Goal: Use online tool/utility: Utilize a website feature to perform a specific function

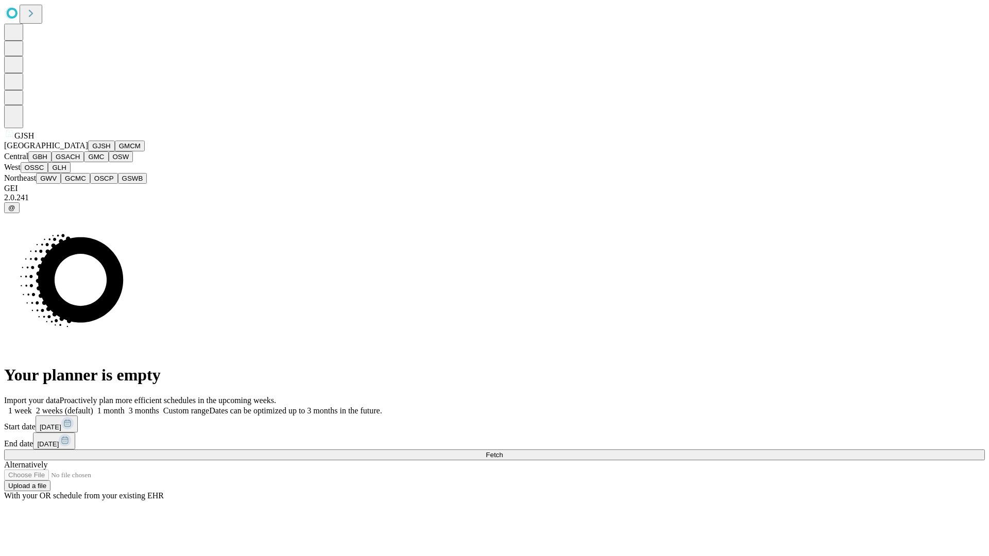
click at [88, 151] on button "GJSH" at bounding box center [101, 146] width 27 height 11
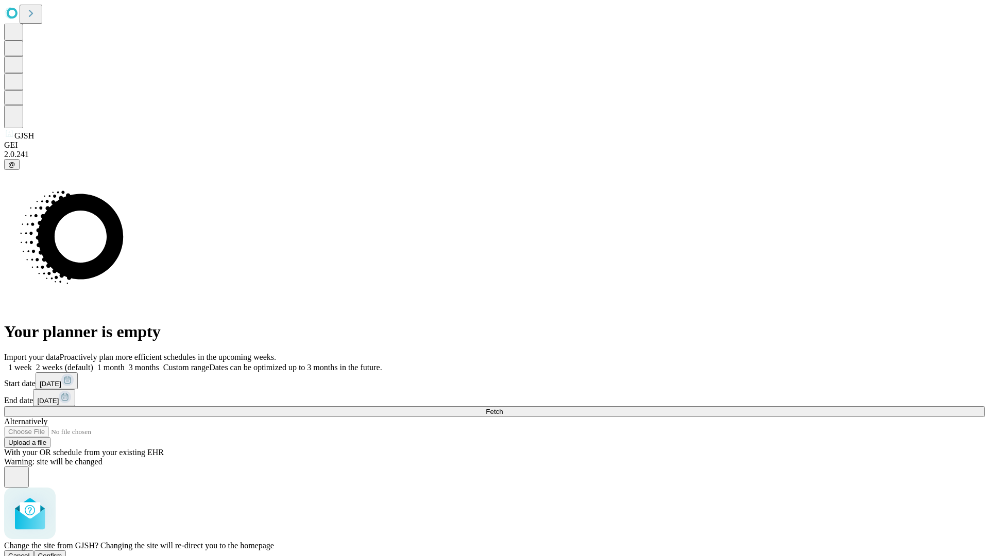
click at [62, 552] on span "Confirm" at bounding box center [50, 556] width 24 height 8
click at [93, 363] on label "2 weeks (default)" at bounding box center [62, 367] width 61 height 9
click at [503, 408] on span "Fetch" at bounding box center [494, 412] width 17 height 8
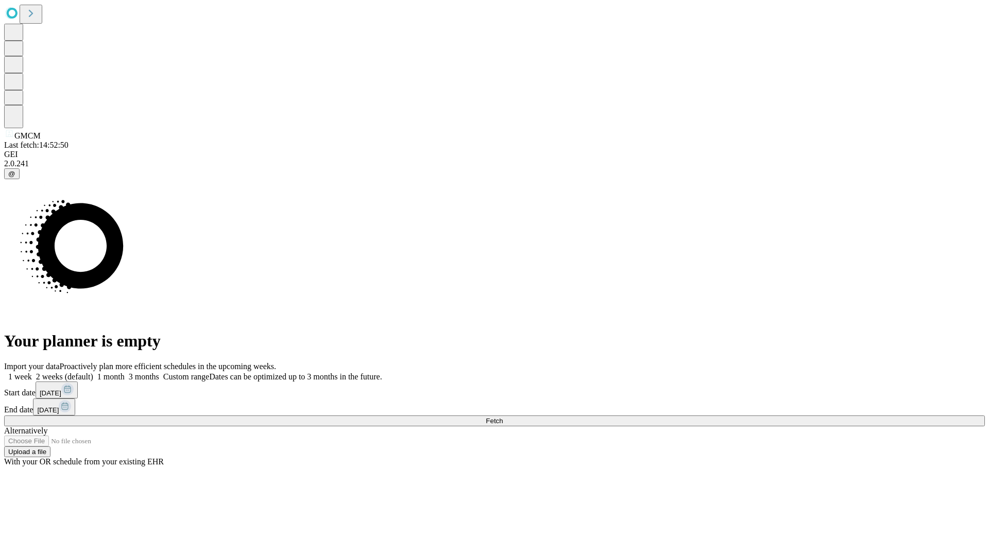
click at [503, 417] on span "Fetch" at bounding box center [494, 421] width 17 height 8
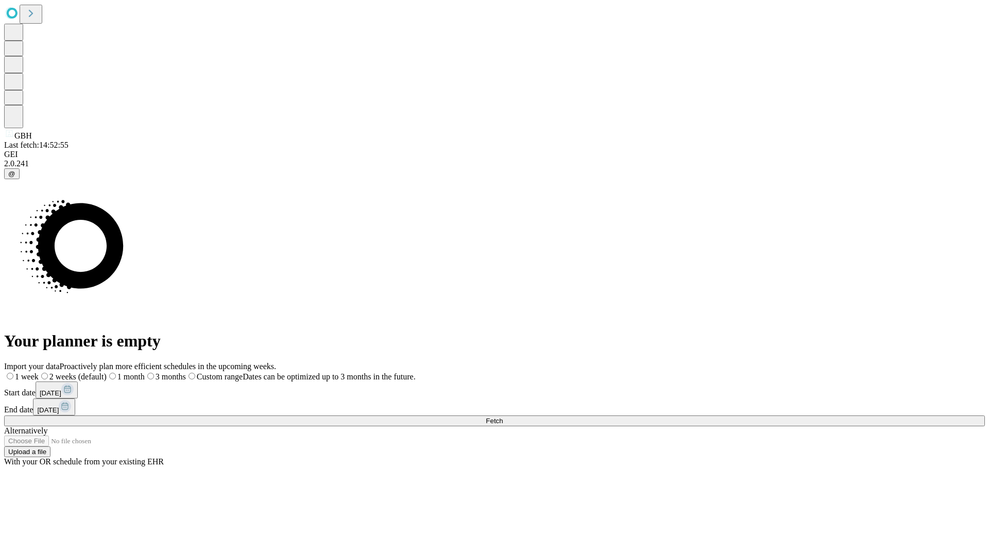
click at [107, 372] on label "2 weeks (default)" at bounding box center [73, 376] width 68 height 9
click at [503, 417] on span "Fetch" at bounding box center [494, 421] width 17 height 8
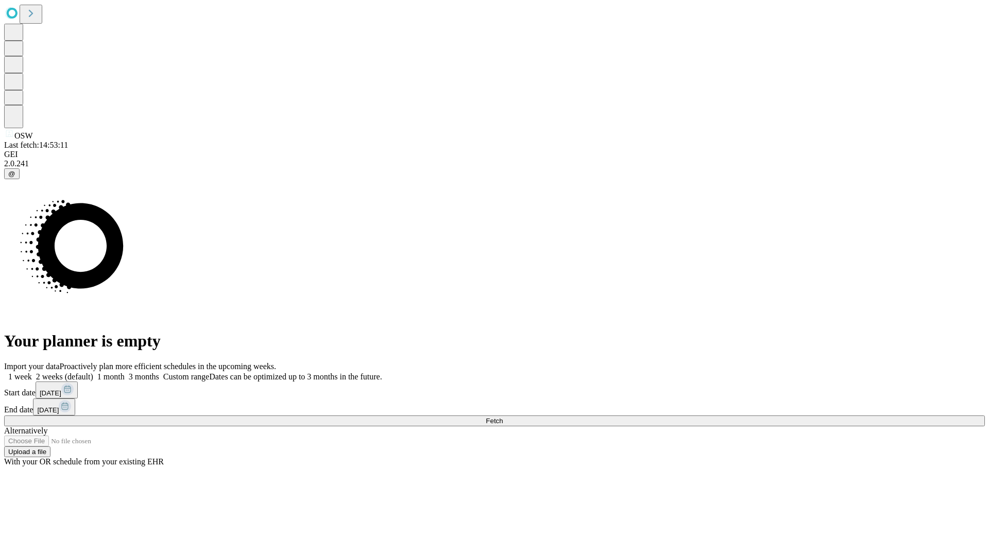
click at [93, 372] on label "2 weeks (default)" at bounding box center [62, 376] width 61 height 9
click at [503, 417] on span "Fetch" at bounding box center [494, 421] width 17 height 8
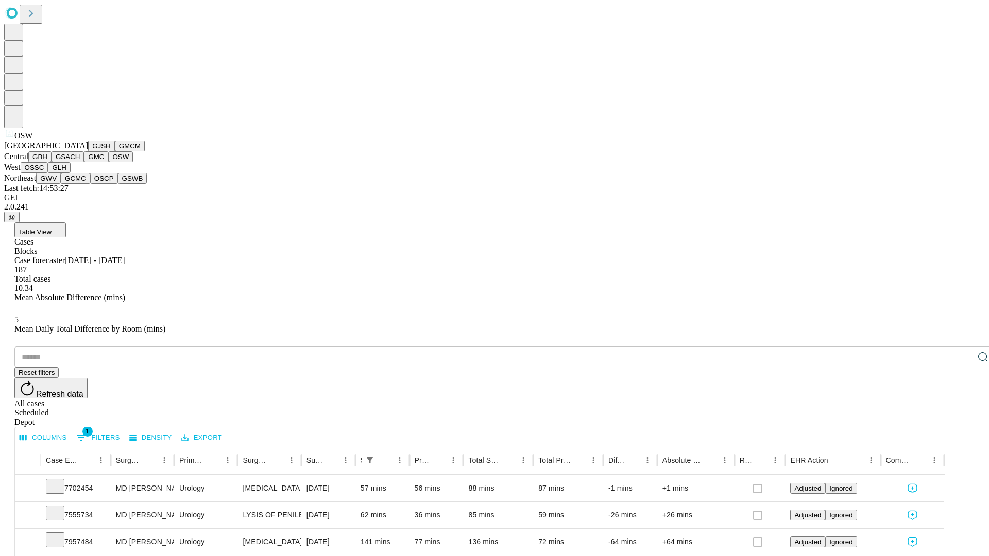
click at [48, 173] on button "OSSC" at bounding box center [35, 167] width 28 height 11
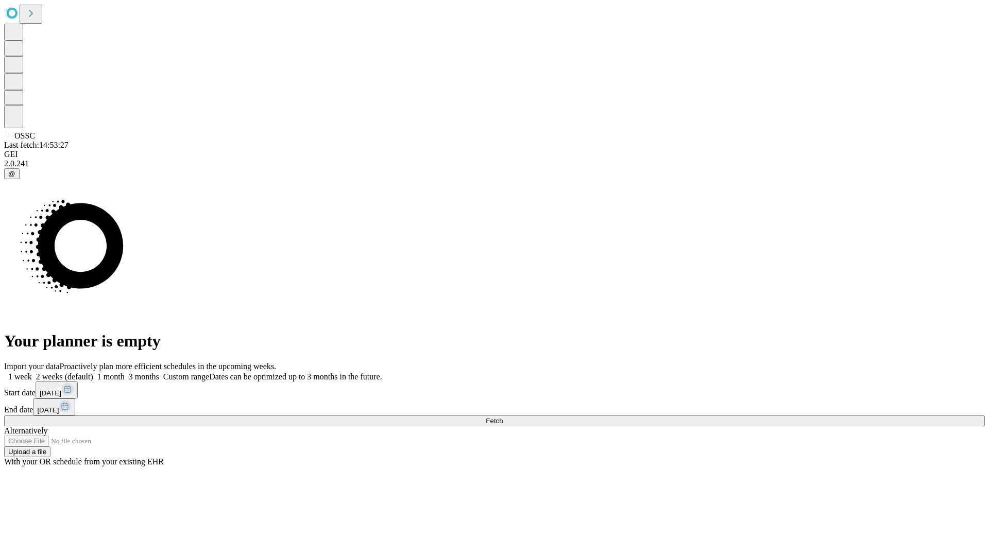
click at [93, 372] on label "2 weeks (default)" at bounding box center [62, 376] width 61 height 9
click at [503, 417] on span "Fetch" at bounding box center [494, 421] width 17 height 8
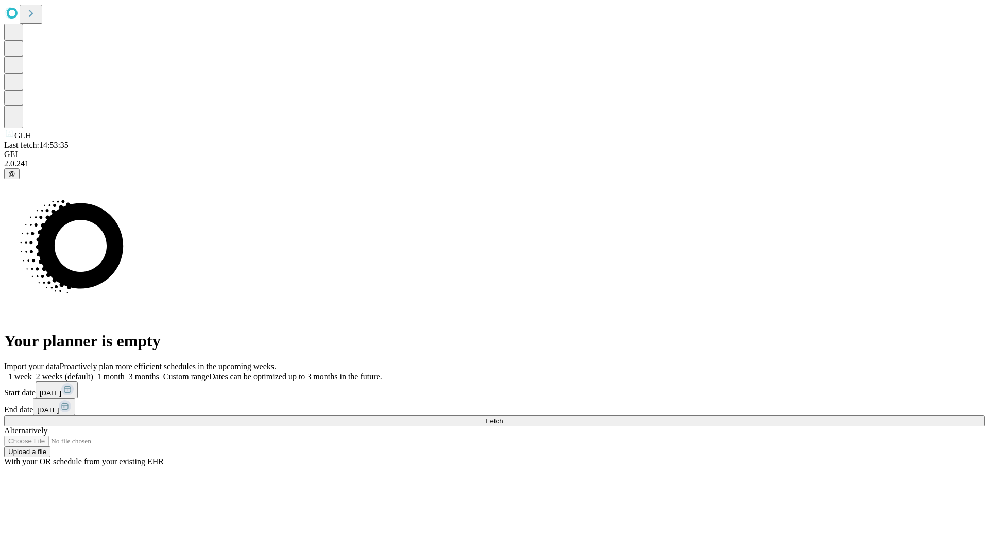
click at [93, 372] on label "2 weeks (default)" at bounding box center [62, 376] width 61 height 9
click at [503, 417] on span "Fetch" at bounding box center [494, 421] width 17 height 8
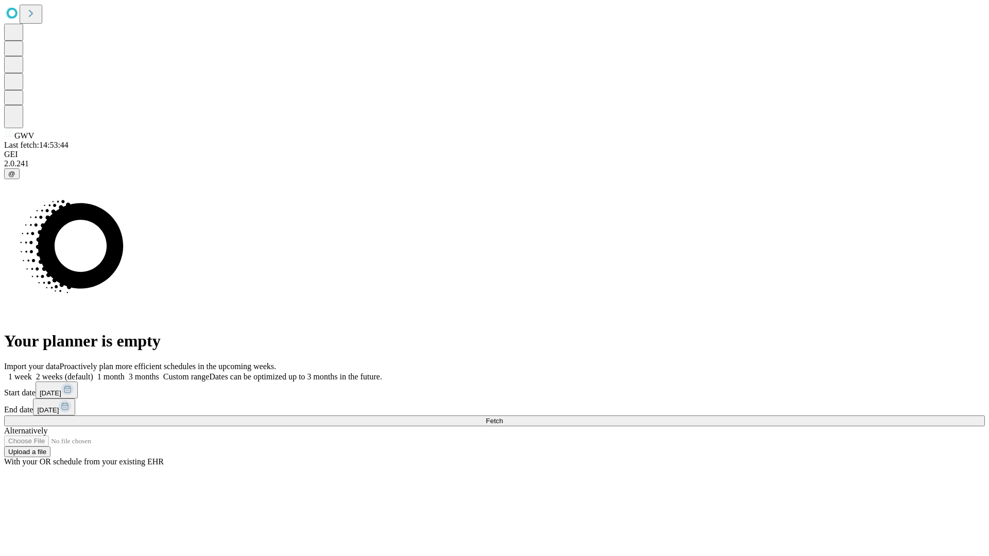
click at [503, 417] on span "Fetch" at bounding box center [494, 421] width 17 height 8
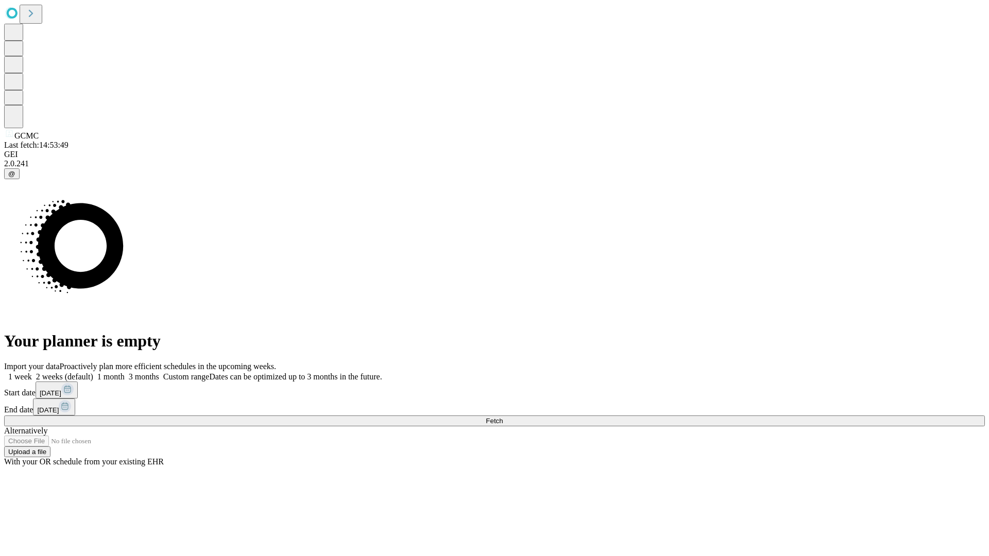
click at [93, 372] on label "2 weeks (default)" at bounding box center [62, 376] width 61 height 9
click at [503, 417] on span "Fetch" at bounding box center [494, 421] width 17 height 8
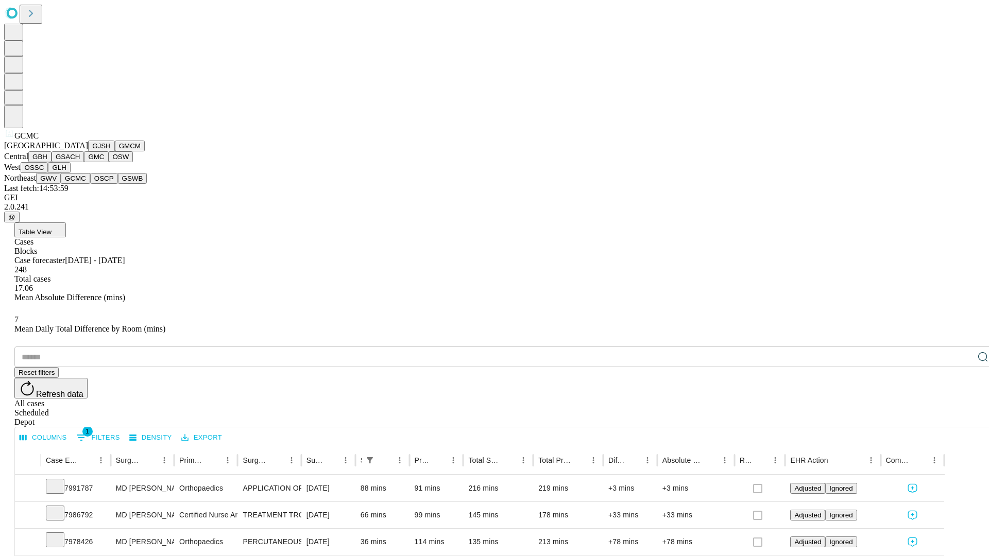
click at [90, 184] on button "OSCP" at bounding box center [104, 178] width 28 height 11
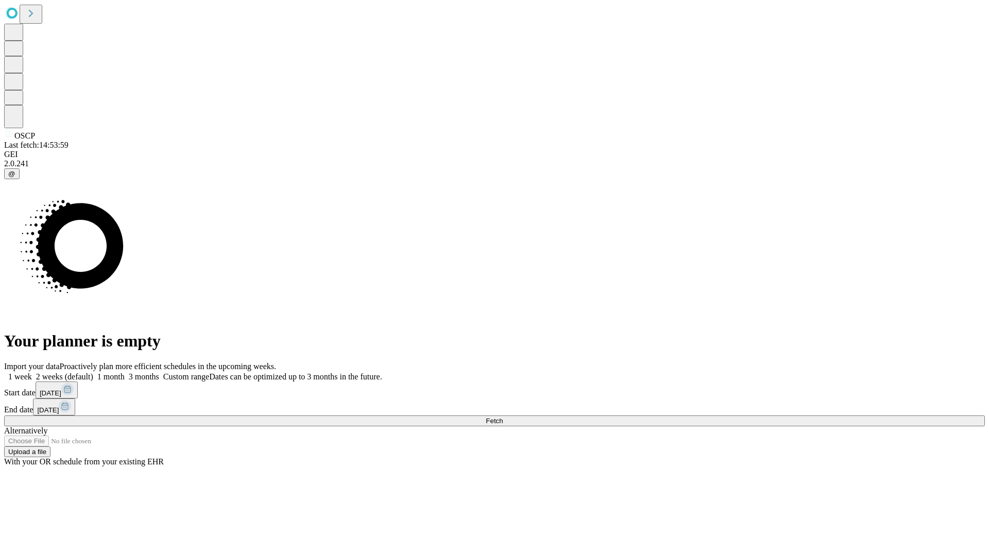
click at [503, 417] on span "Fetch" at bounding box center [494, 421] width 17 height 8
